Goal: Browse casually

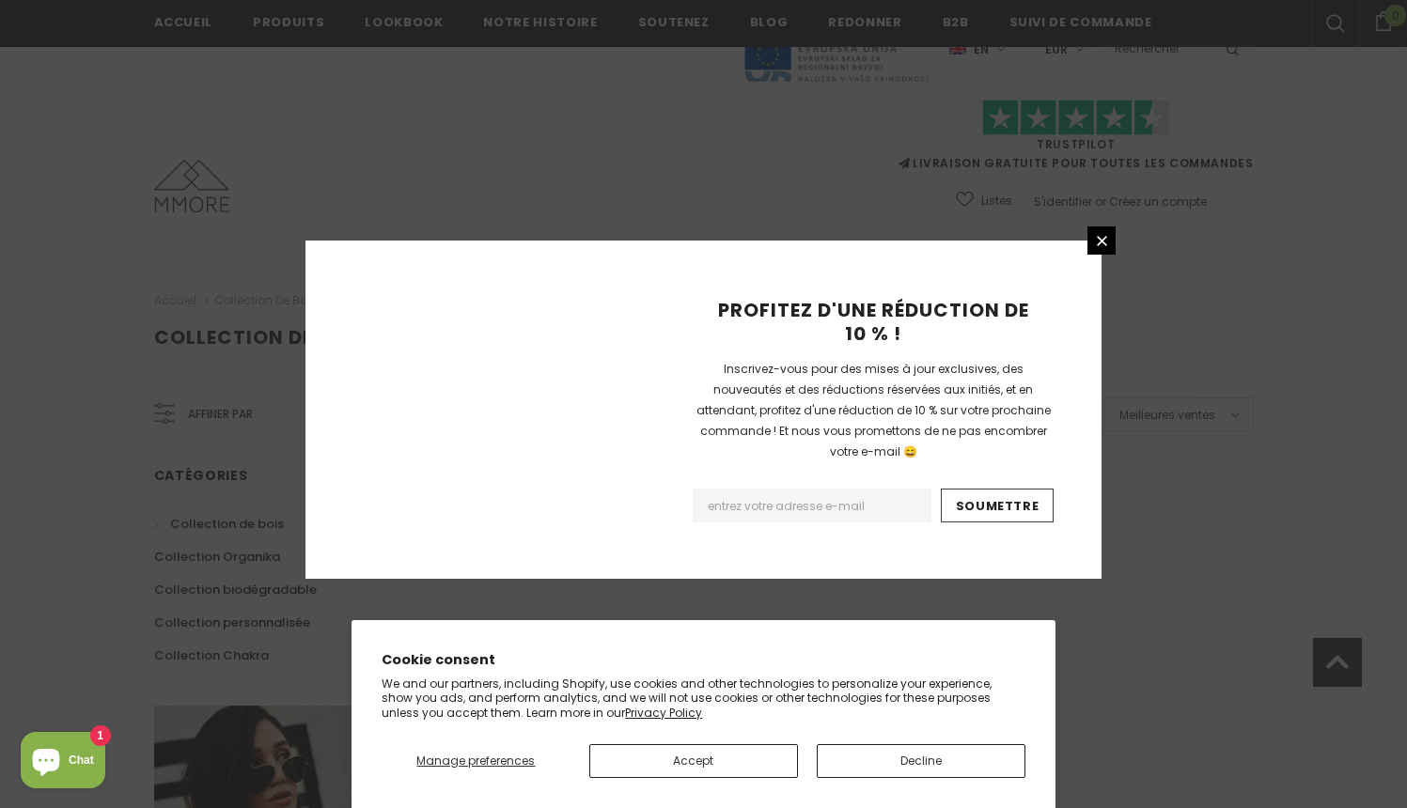
scroll to position [1163, 0]
